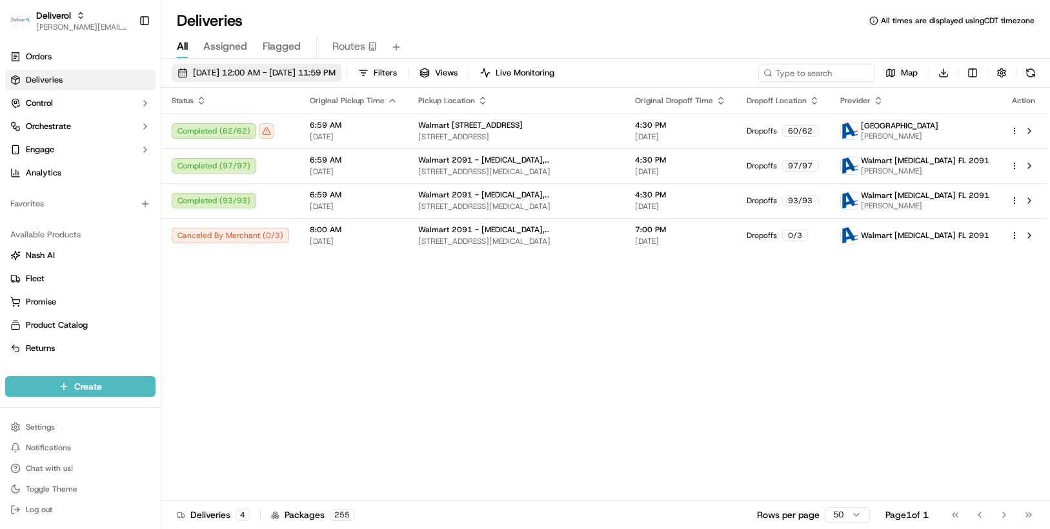
click at [335, 72] on span "09/16/2025 12:00 AM - 09/16/2025 11:59 PM" at bounding box center [264, 73] width 143 height 12
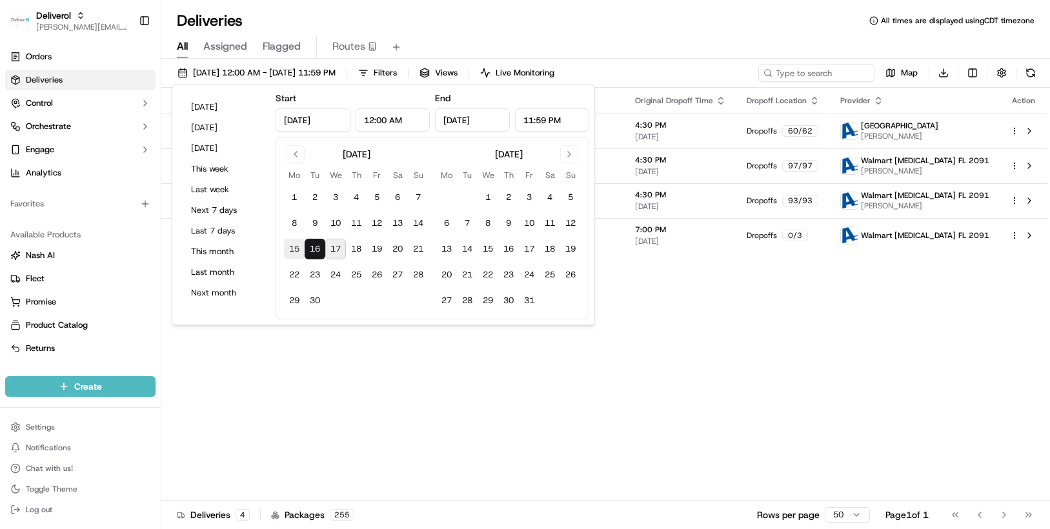
click at [295, 246] on button "15" at bounding box center [294, 249] width 21 height 21
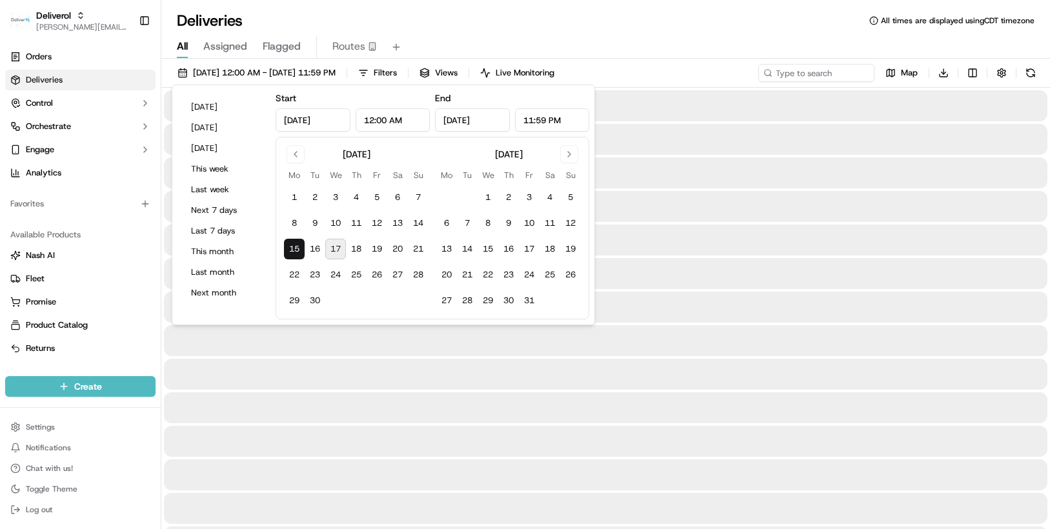
type input "[DATE]"
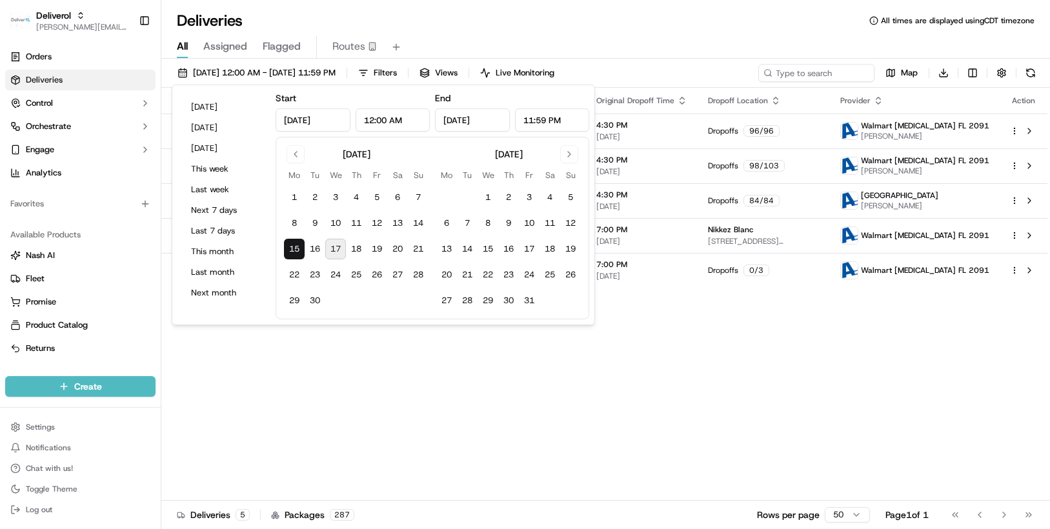
click at [614, 354] on div "Status Original Pickup Time Pickup Location Original Dropoff Time Dropoff Locat…" at bounding box center [604, 294] width 886 height 413
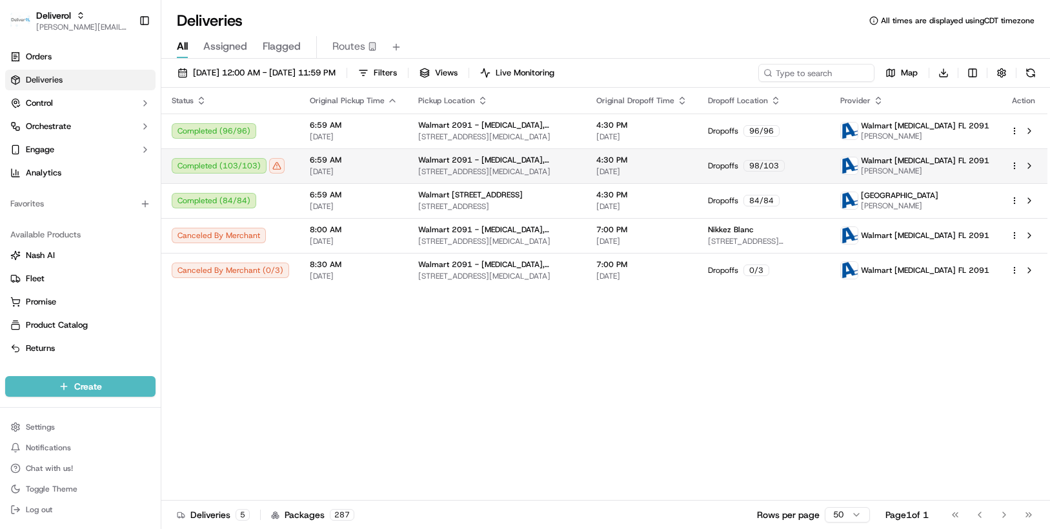
click at [1013, 162] on html "Deliverol [PERSON_NAME][EMAIL_ADDRESS][PERSON_NAME][DOMAIN_NAME] Toggle Sidebar…" at bounding box center [525, 264] width 1050 height 529
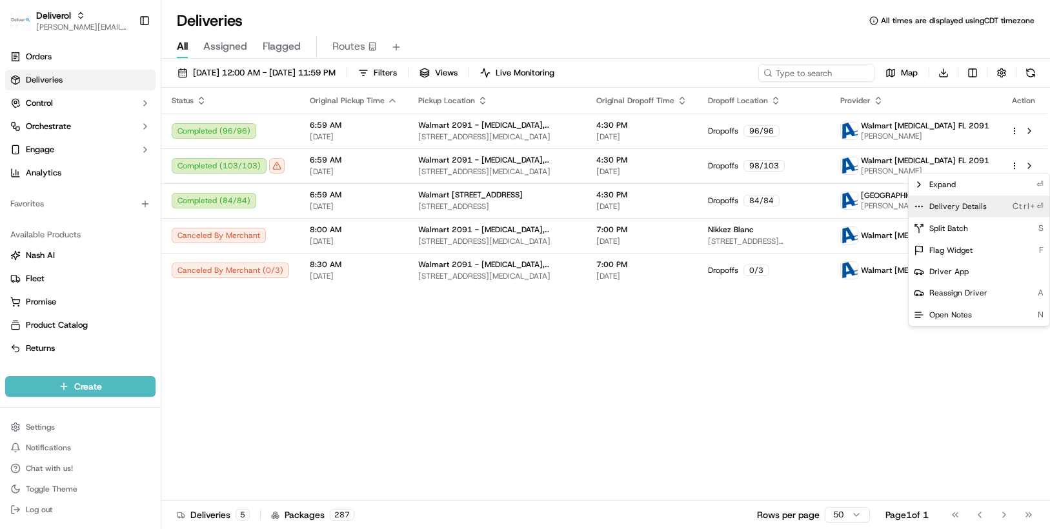
click at [961, 204] on span "Delivery Details" at bounding box center [957, 206] width 57 height 10
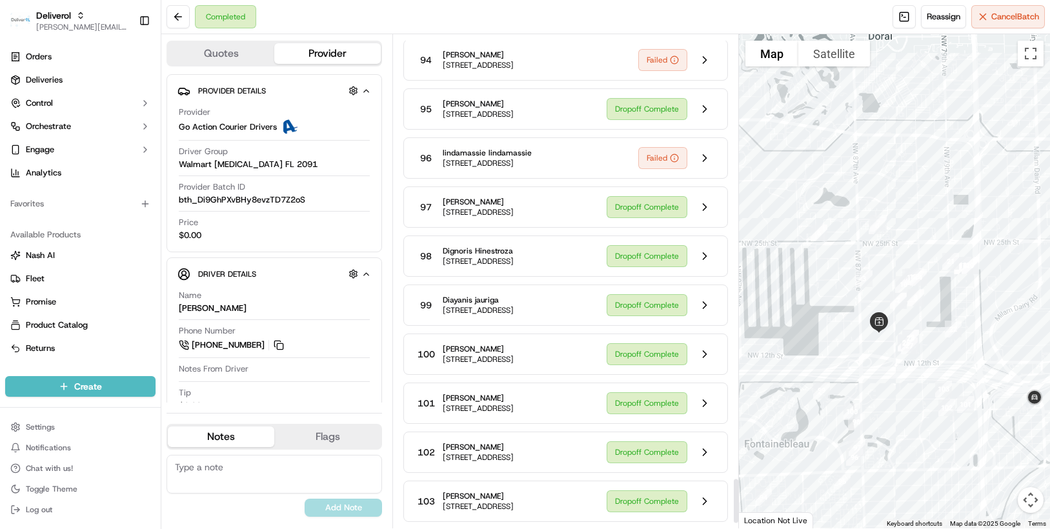
scroll to position [4965, 0]
click at [702, 440] on button at bounding box center [704, 452] width 25 height 25
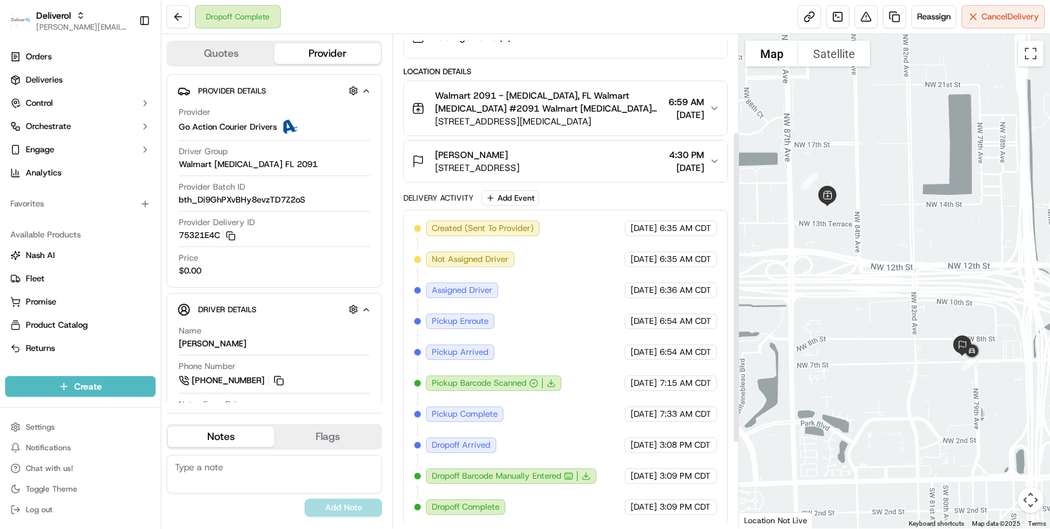
scroll to position [288, 0]
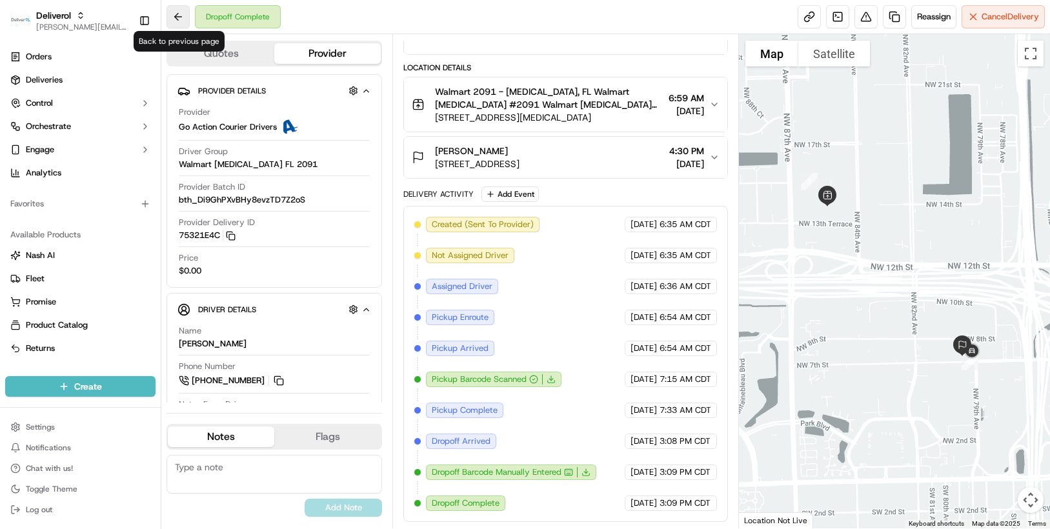
click at [175, 17] on button at bounding box center [177, 16] width 23 height 23
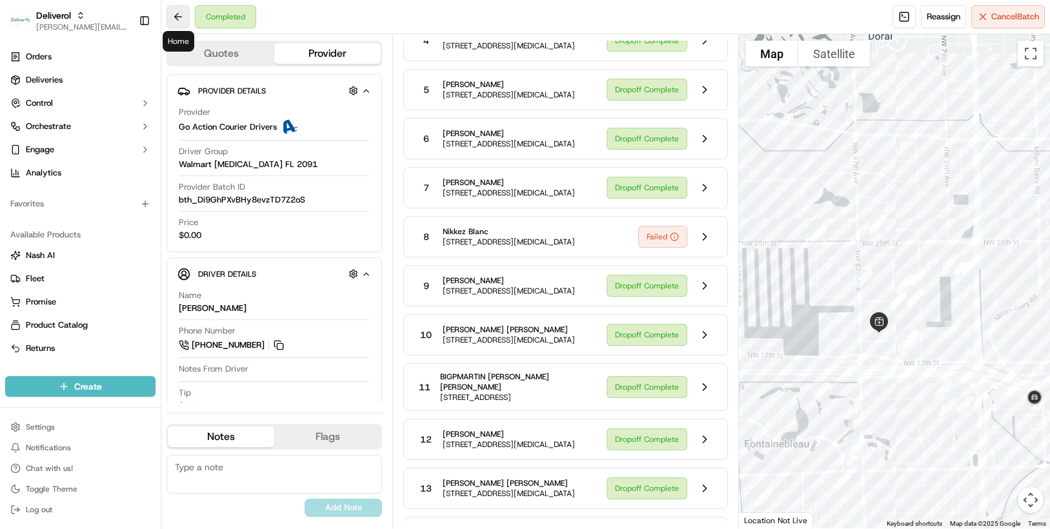
click at [183, 18] on button at bounding box center [177, 16] width 23 height 23
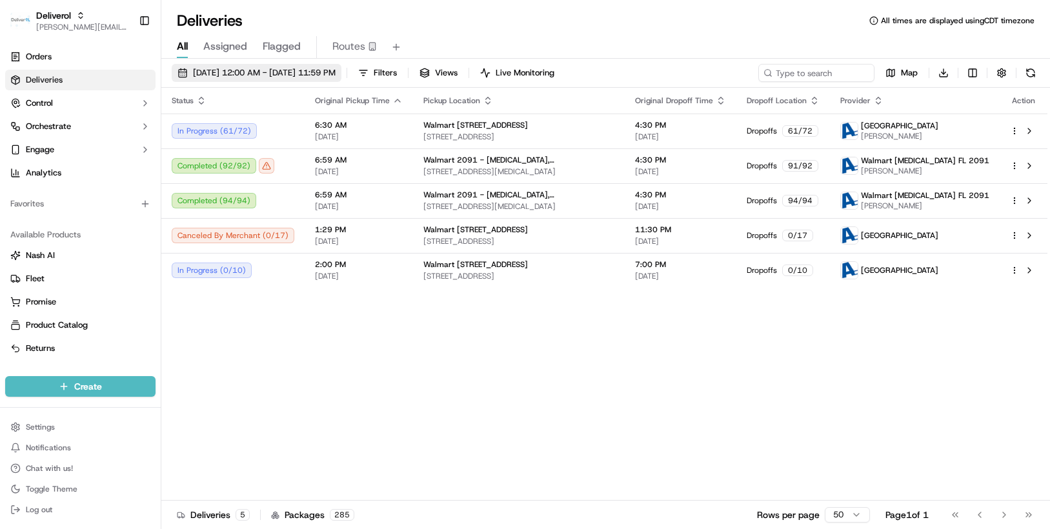
click at [341, 74] on button "[DATE] 12:00 AM - [DATE] 11:59 PM" at bounding box center [257, 73] width 170 height 18
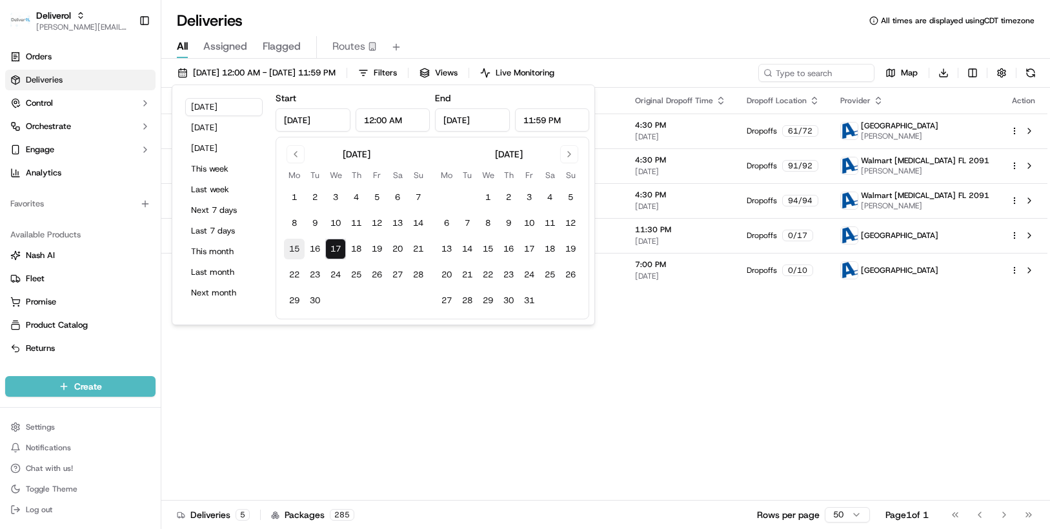
click at [295, 245] on button "15" at bounding box center [294, 249] width 21 height 21
type input "[DATE]"
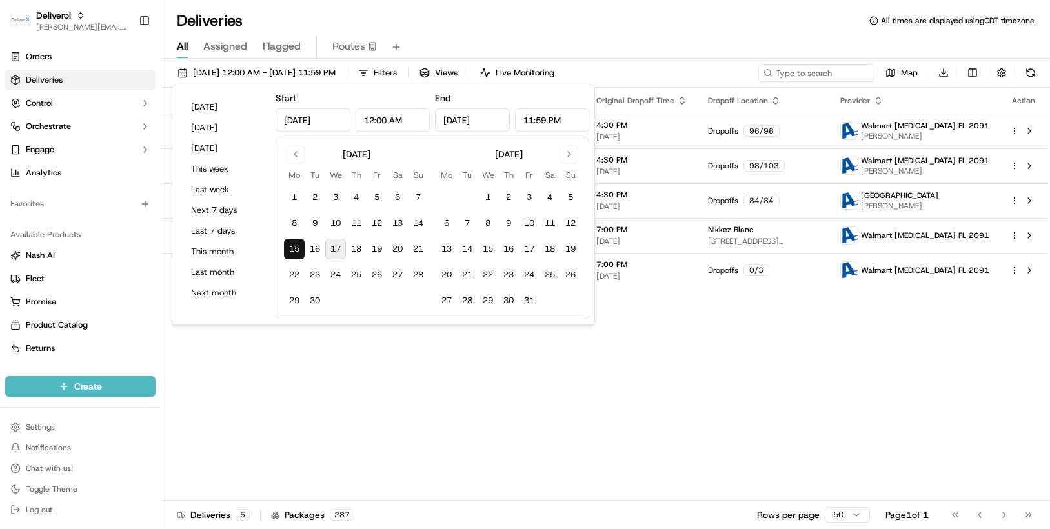
click at [633, 330] on div "Status Original Pickup Time Pickup Location Original Dropoff Time Dropoff Locat…" at bounding box center [604, 294] width 886 height 413
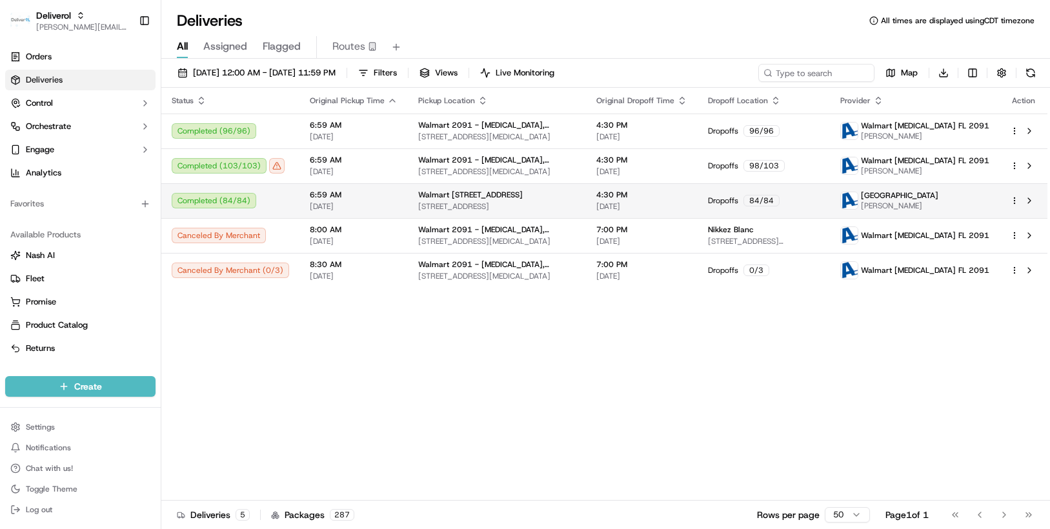
click at [1014, 199] on html "Deliverol [PERSON_NAME][EMAIL_ADDRESS][PERSON_NAME][DOMAIN_NAME] Toggle Sidebar…" at bounding box center [525, 264] width 1050 height 529
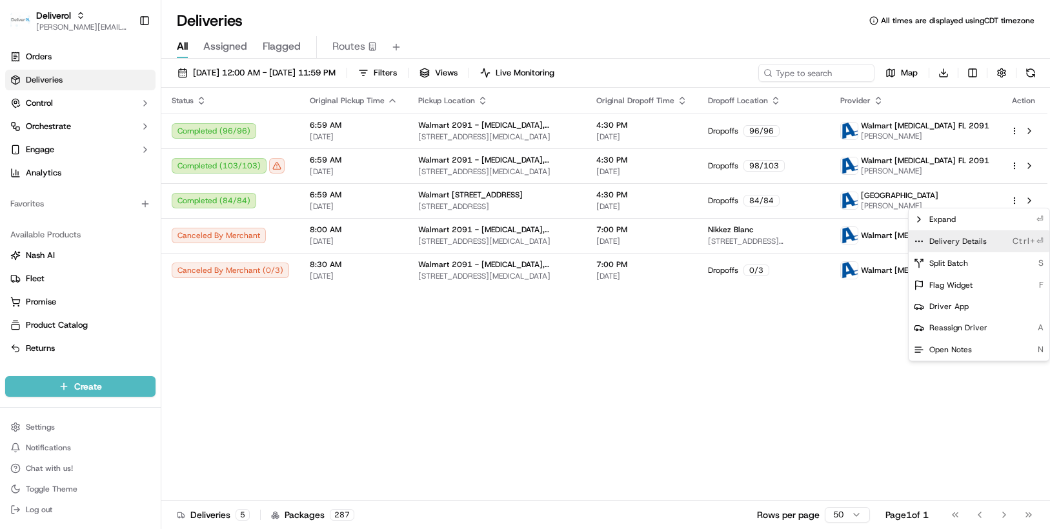
click at [973, 243] on span "Delivery Details" at bounding box center [957, 241] width 57 height 10
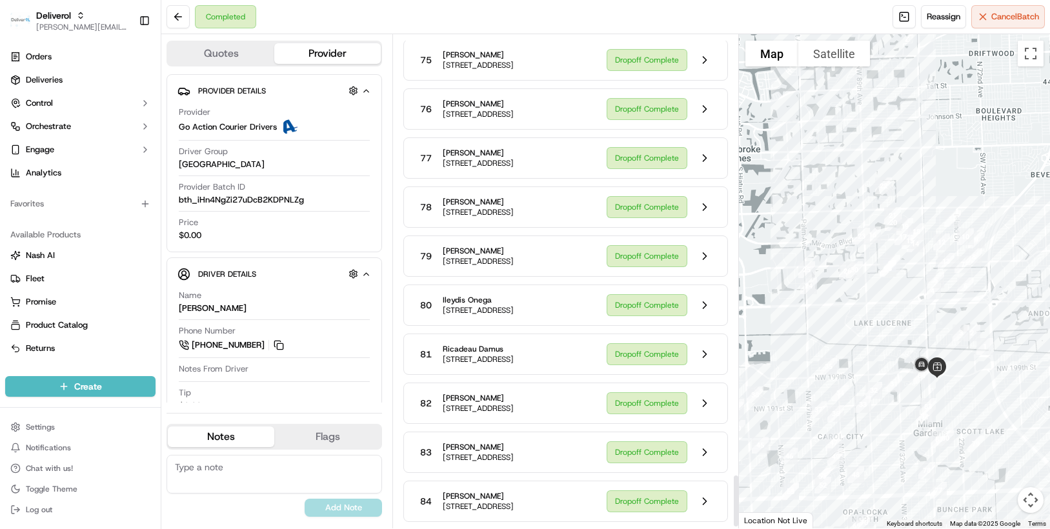
scroll to position [4201, 0]
click at [705, 440] on button at bounding box center [704, 452] width 25 height 25
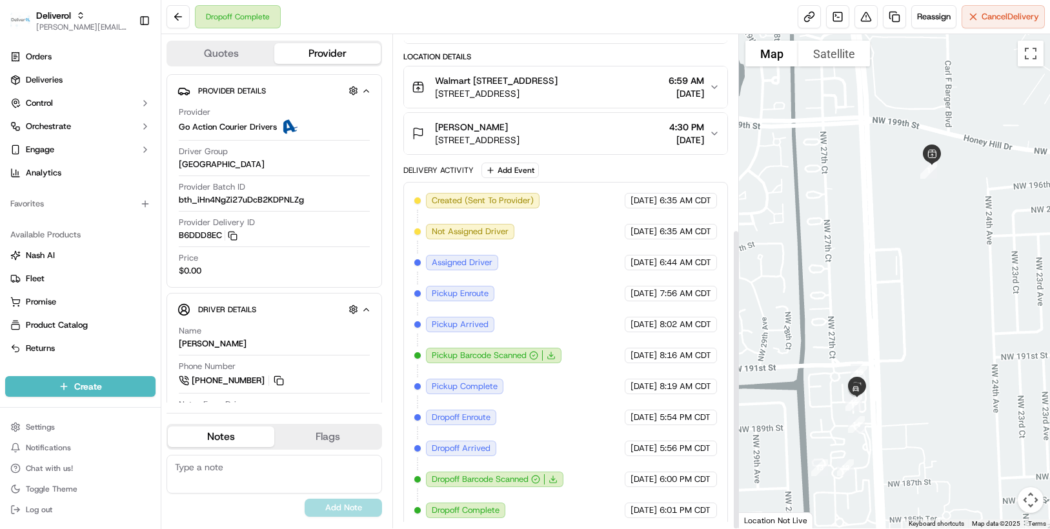
scroll to position [319, 0]
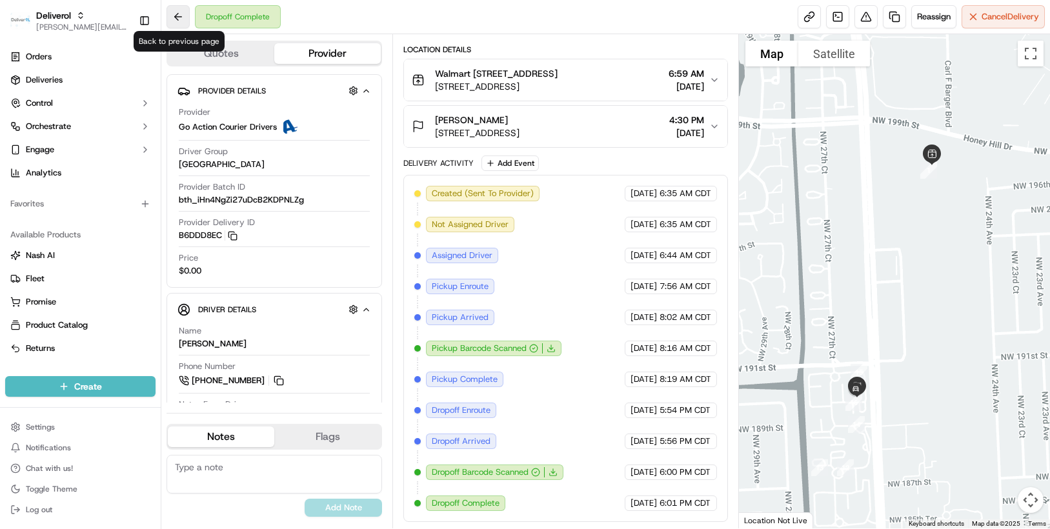
click at [184, 17] on button at bounding box center [177, 16] width 23 height 23
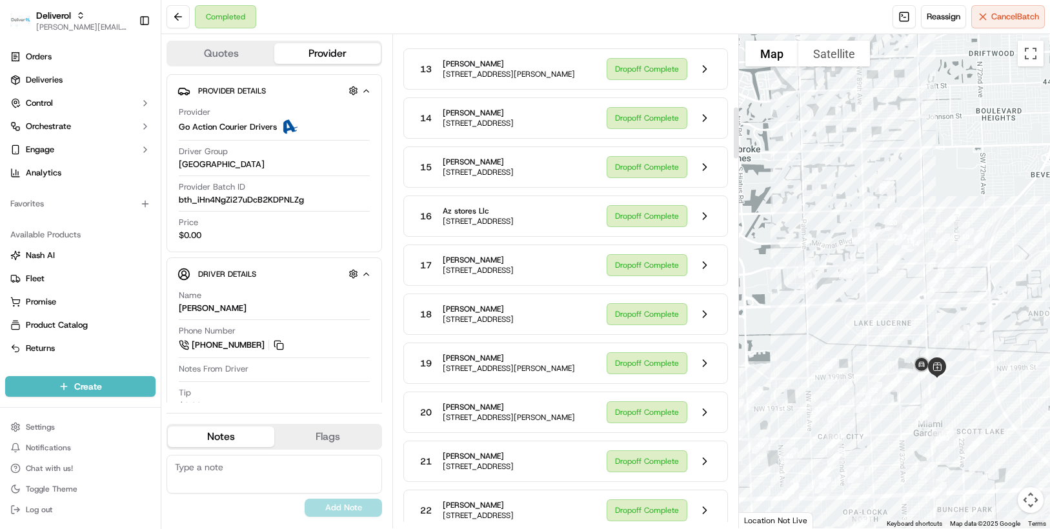
scroll to position [770, 0]
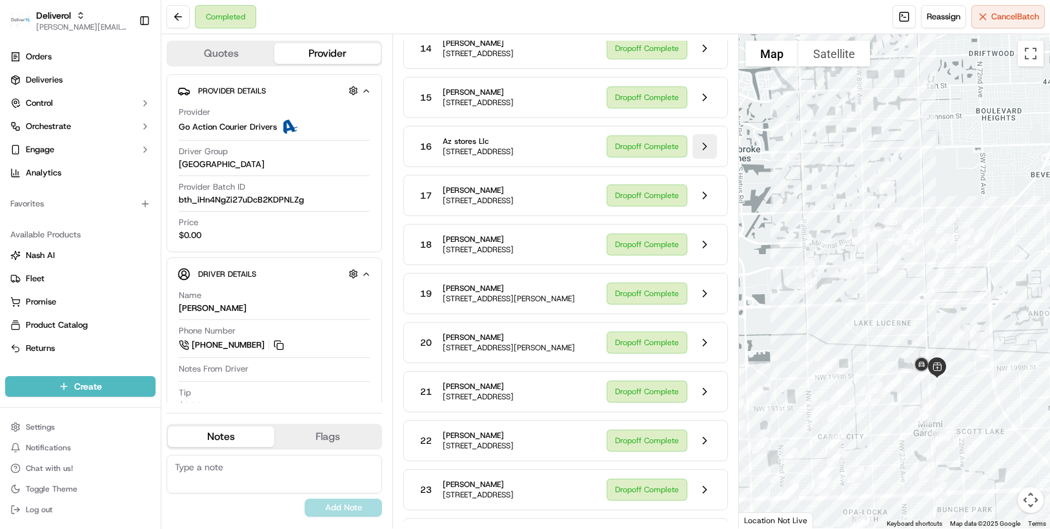
click at [703, 159] on button at bounding box center [704, 146] width 25 height 25
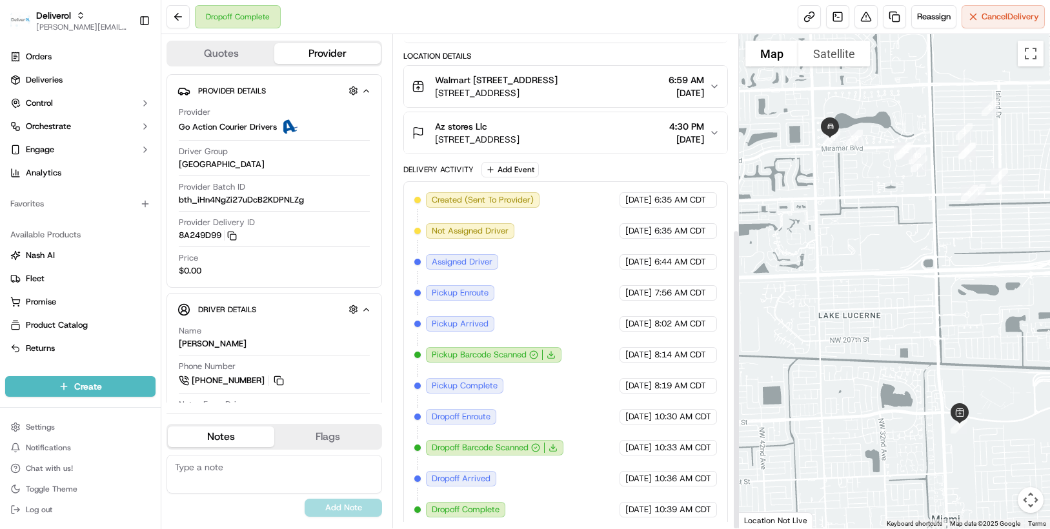
scroll to position [319, 0]
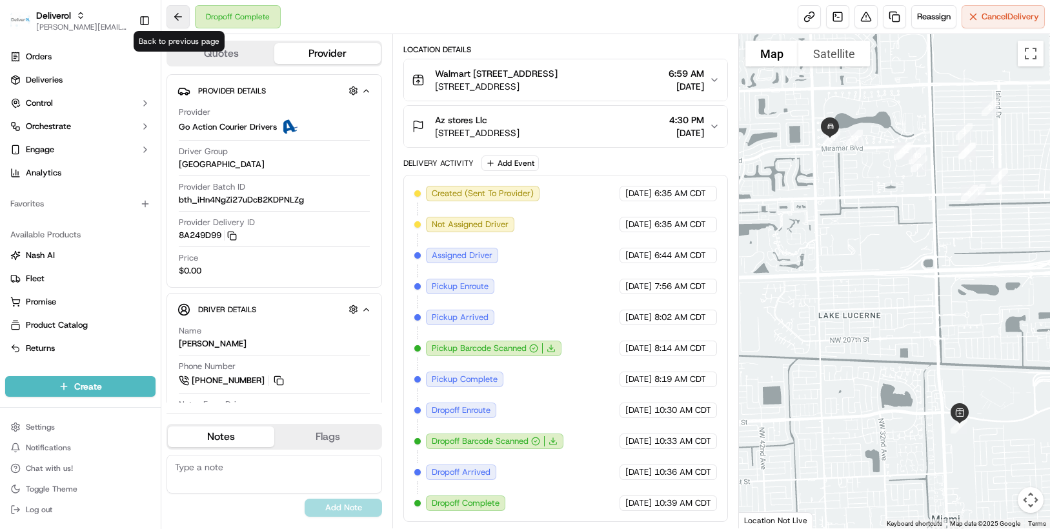
click at [174, 19] on button at bounding box center [177, 16] width 23 height 23
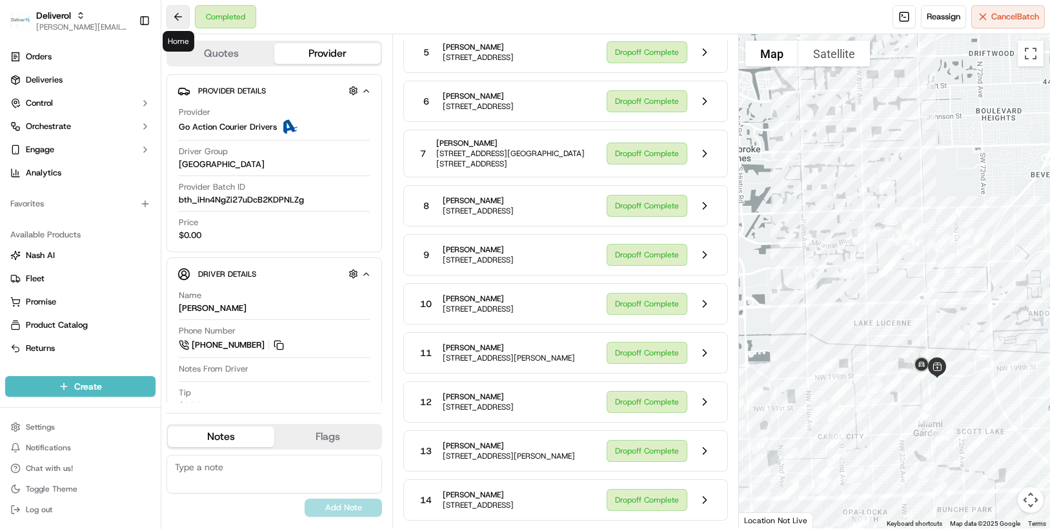
click at [185, 18] on button at bounding box center [177, 16] width 23 height 23
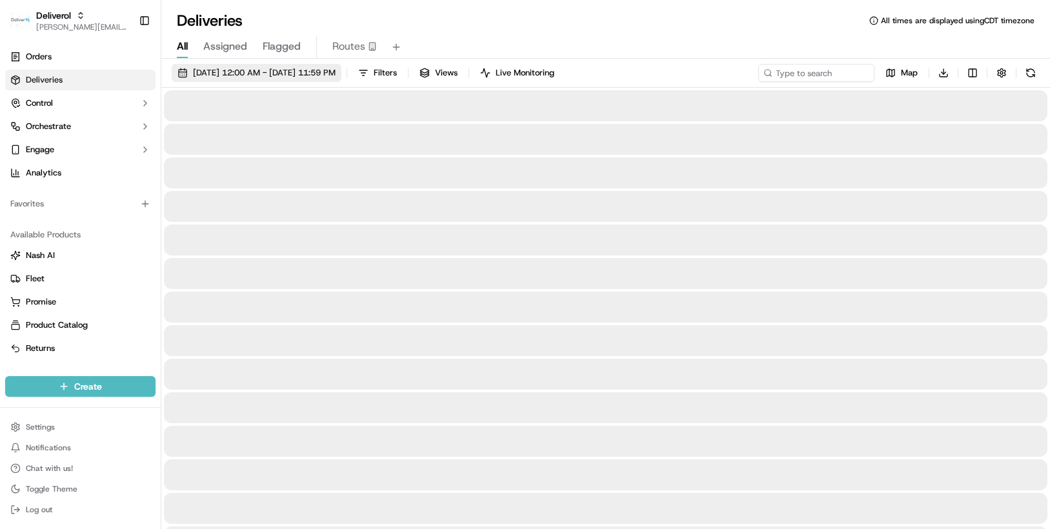
click at [335, 71] on span "[DATE] 12:00 AM - [DATE] 11:59 PM" at bounding box center [264, 73] width 143 height 12
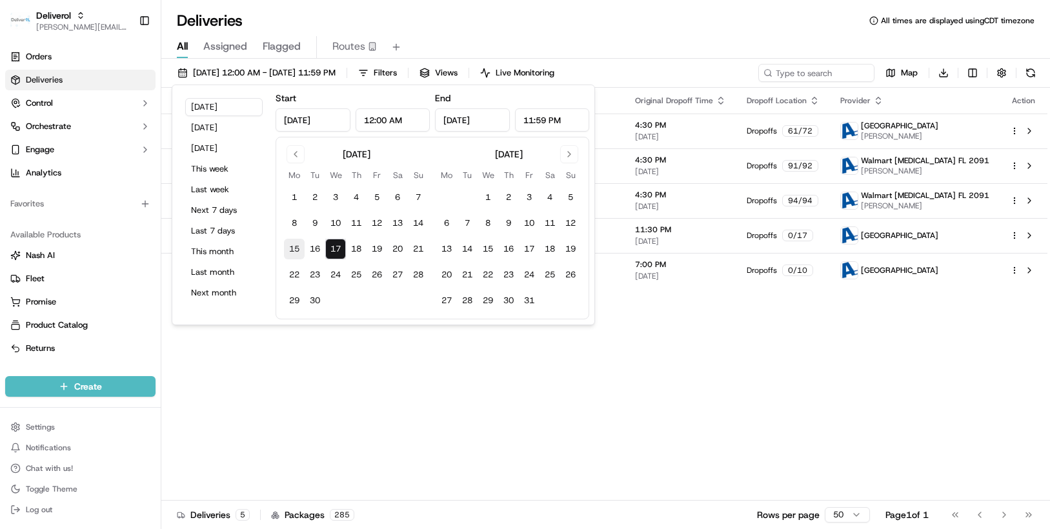
click at [297, 245] on button "15" at bounding box center [294, 249] width 21 height 21
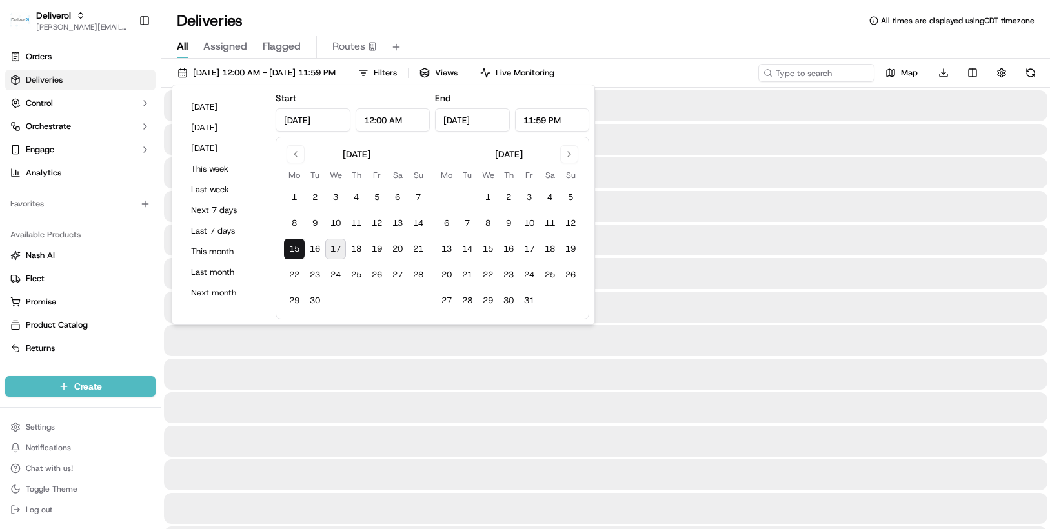
type input "[DATE]"
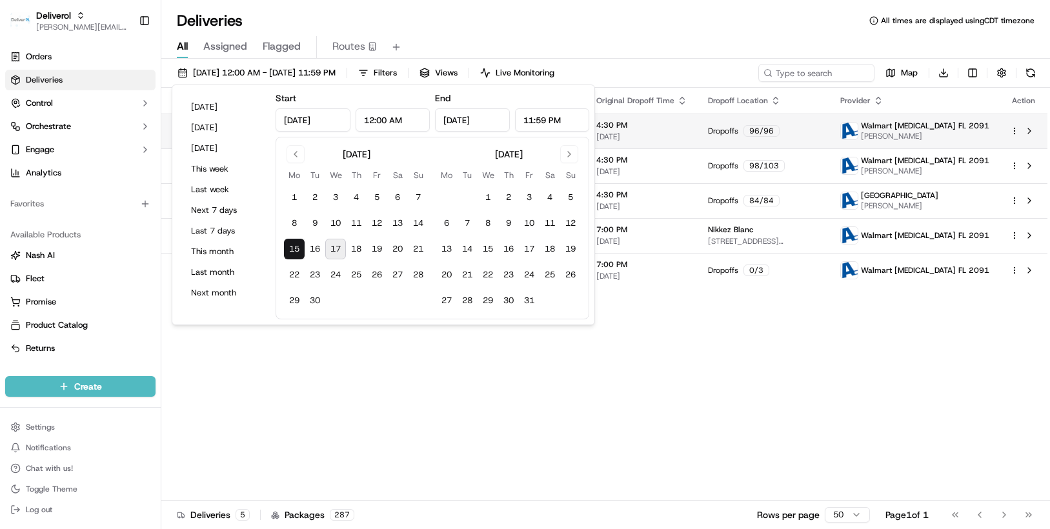
click at [1016, 130] on html "Deliverol [PERSON_NAME][EMAIL_ADDRESS][PERSON_NAME][DOMAIN_NAME] Toggle Sidebar…" at bounding box center [525, 264] width 1050 height 529
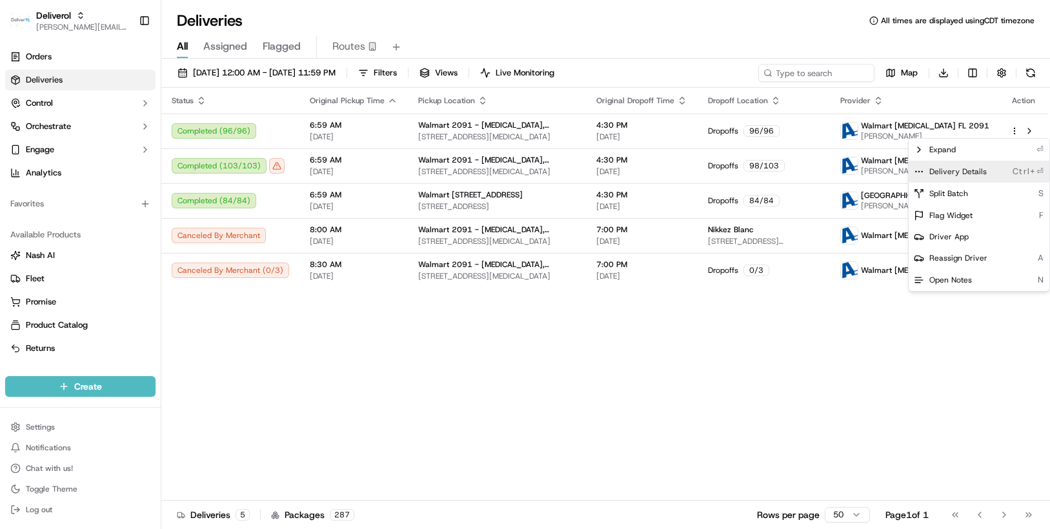
click at [963, 168] on span "Delivery Details" at bounding box center [957, 171] width 57 height 10
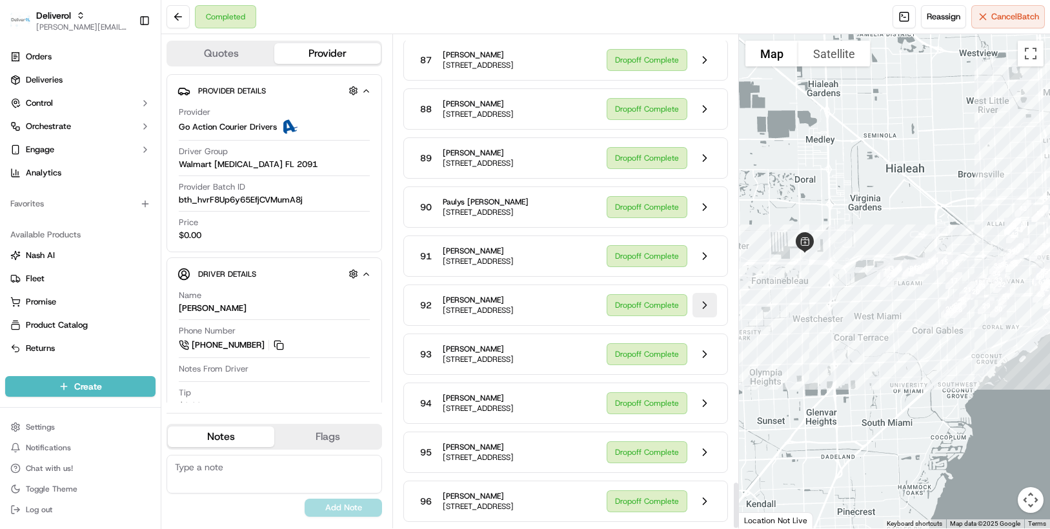
scroll to position [4803, 0]
click at [707, 494] on button at bounding box center [704, 501] width 25 height 25
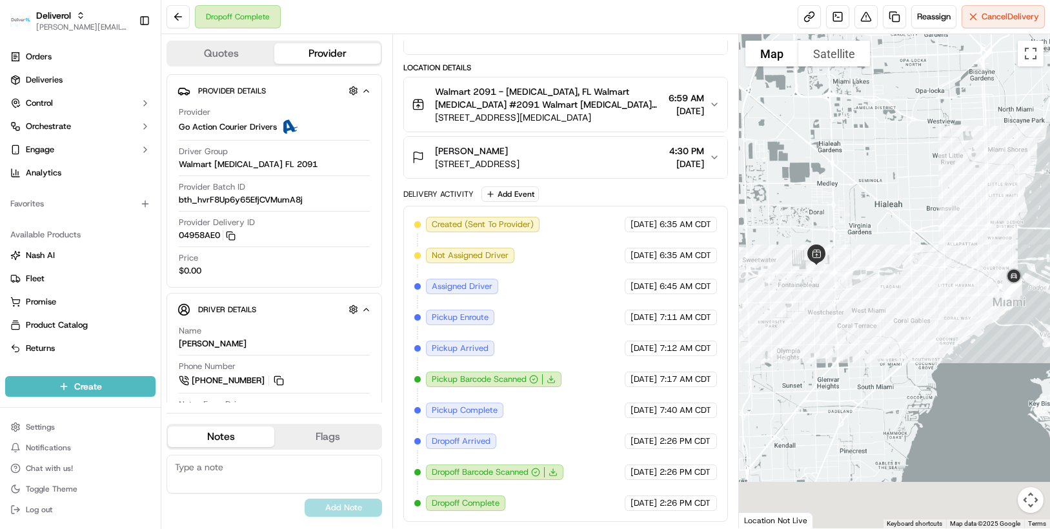
scroll to position [288, 0]
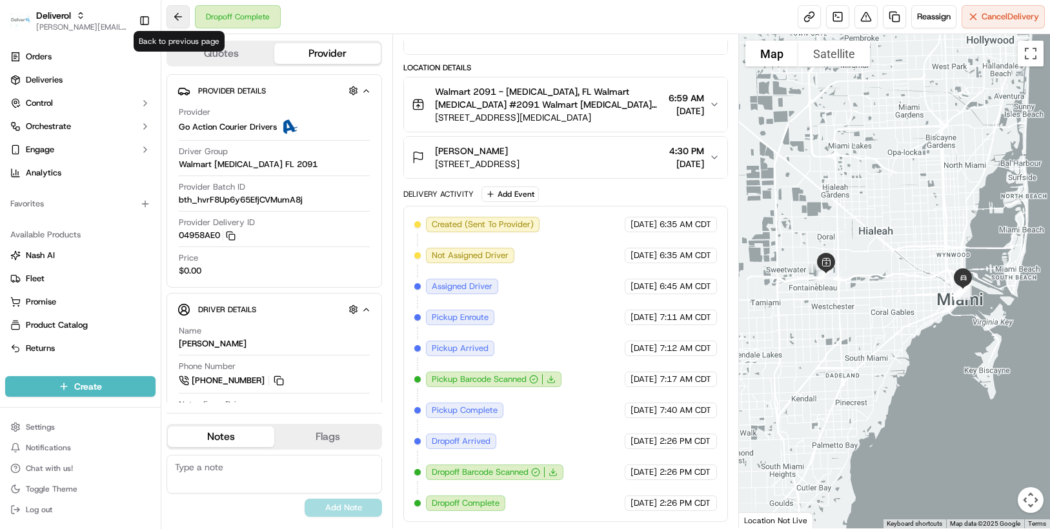
click at [178, 17] on button at bounding box center [177, 16] width 23 height 23
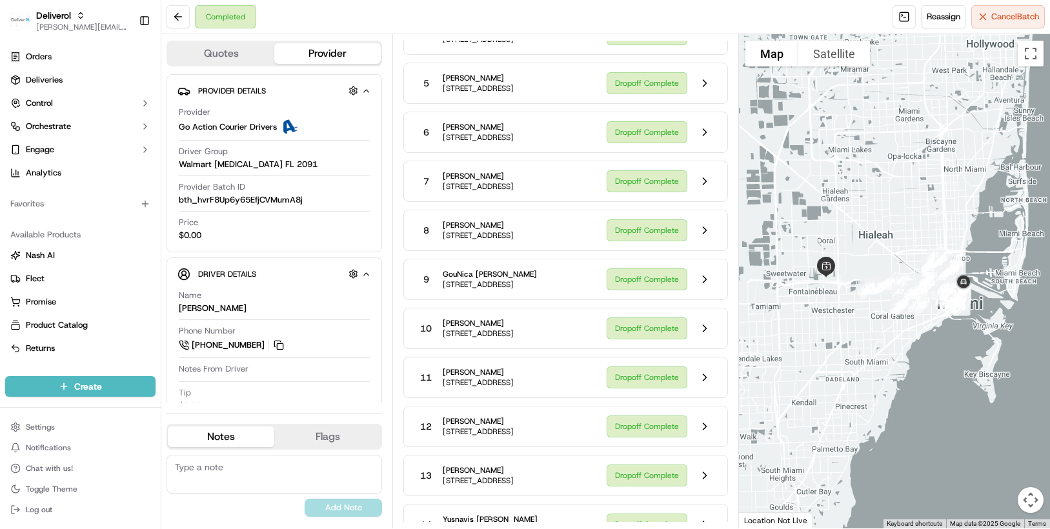
scroll to position [4803, 0]
